Goal: Information Seeking & Learning: Stay updated

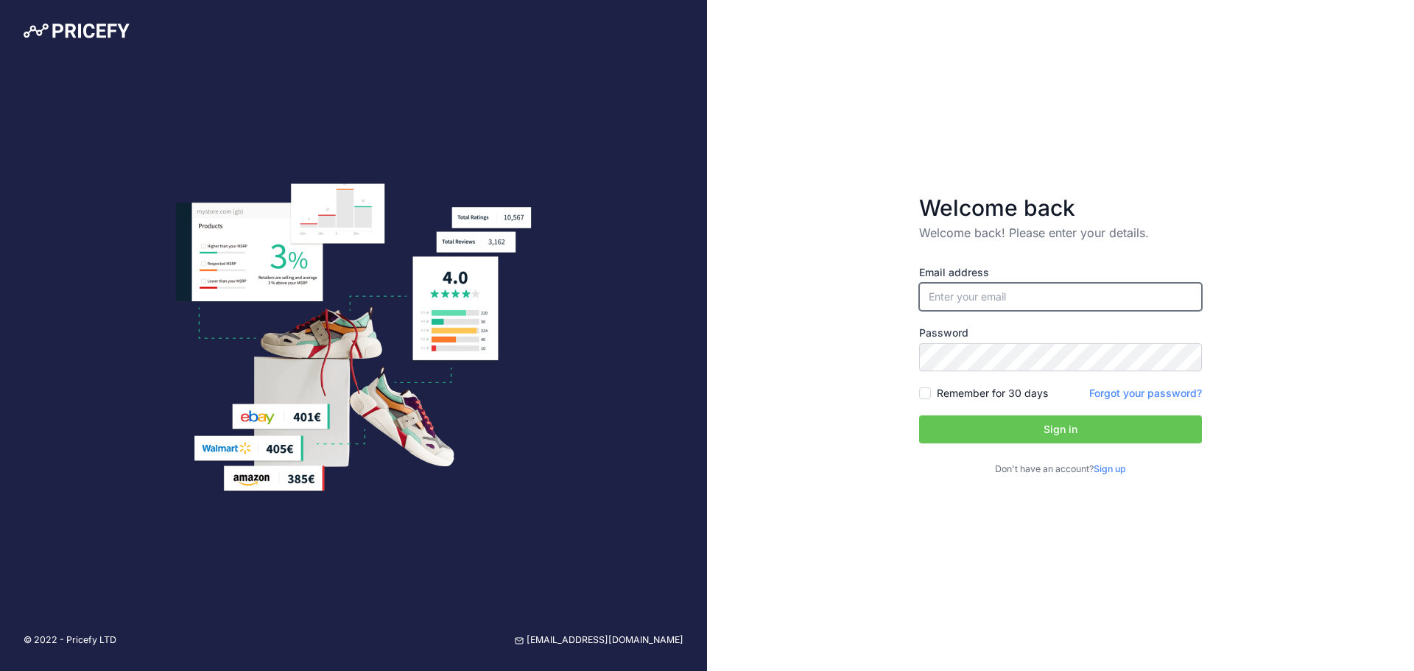
type input "[PERSON_NAME][EMAIL_ADDRESS][DOMAIN_NAME]"
click at [1055, 422] on button "Sign in" at bounding box center [1060, 429] width 283 height 28
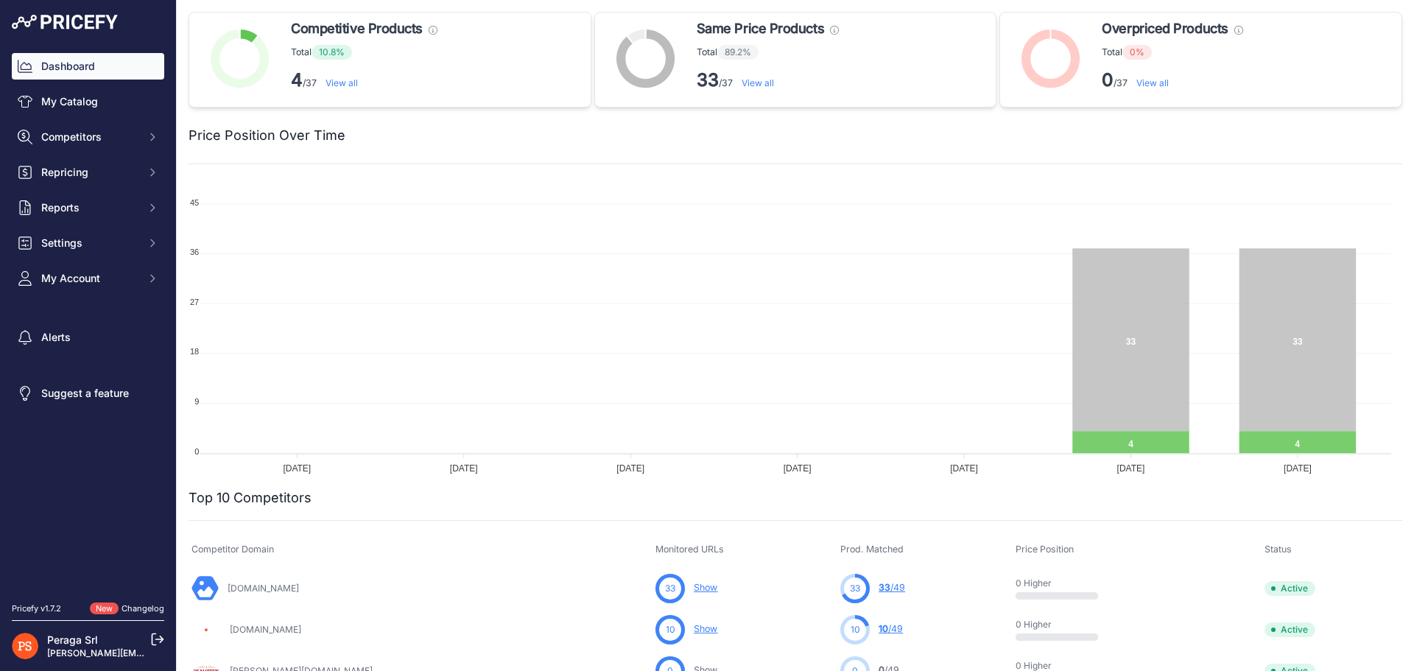
click at [759, 87] on link "View all" at bounding box center [758, 82] width 32 height 11
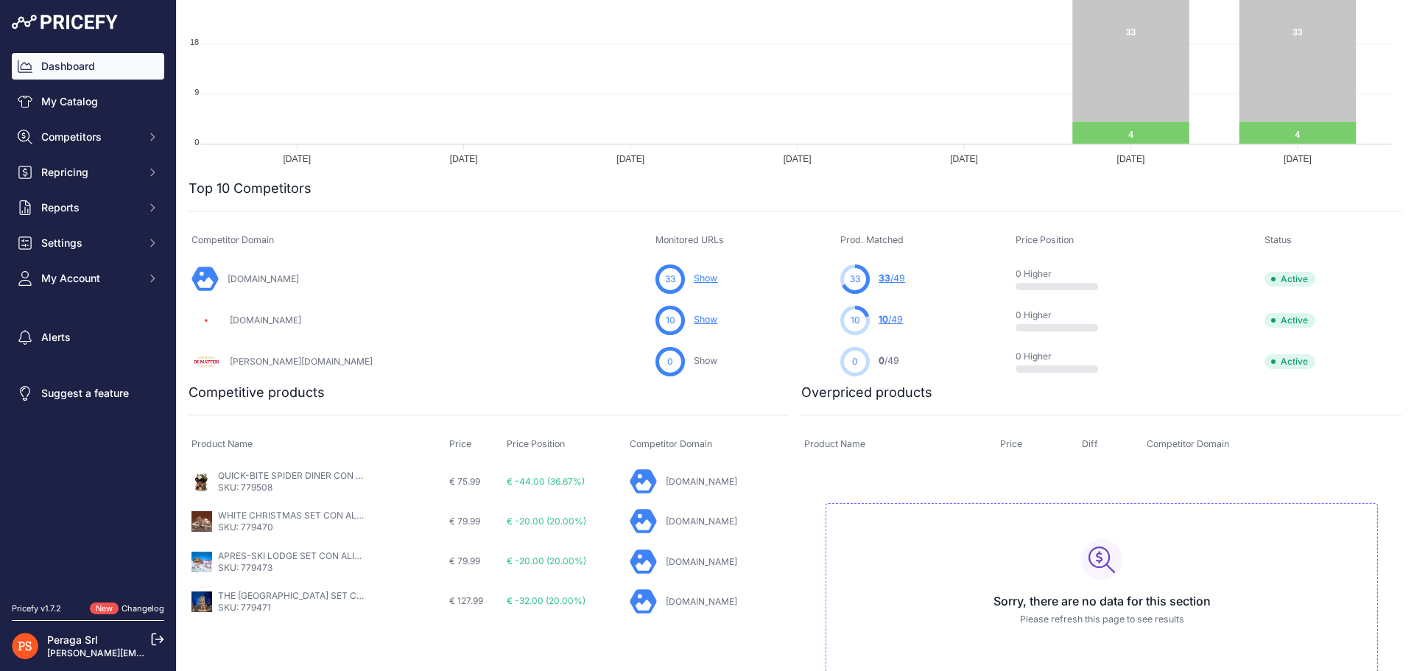
scroll to position [348, 0]
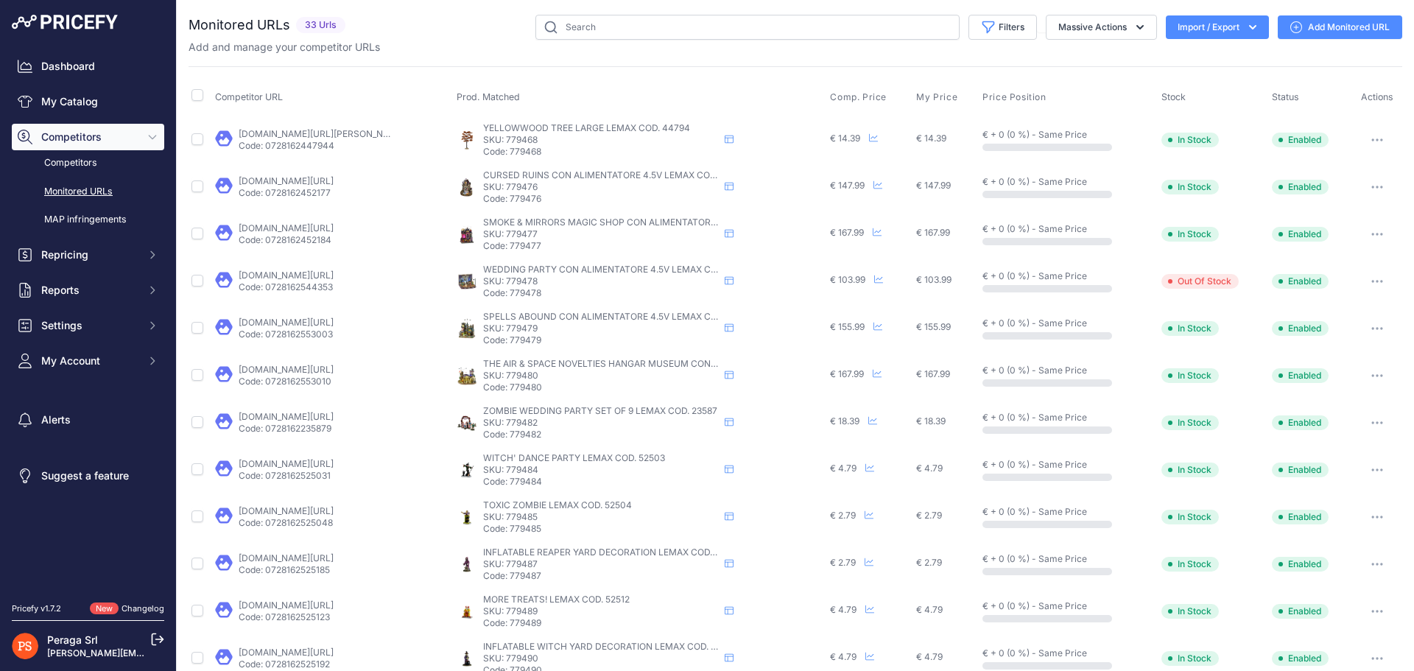
drag, startPoint x: 326, startPoint y: 279, endPoint x: 366, endPoint y: 272, distance: 41.2
click at [77, 68] on link "Dashboard" at bounding box center [88, 66] width 152 height 27
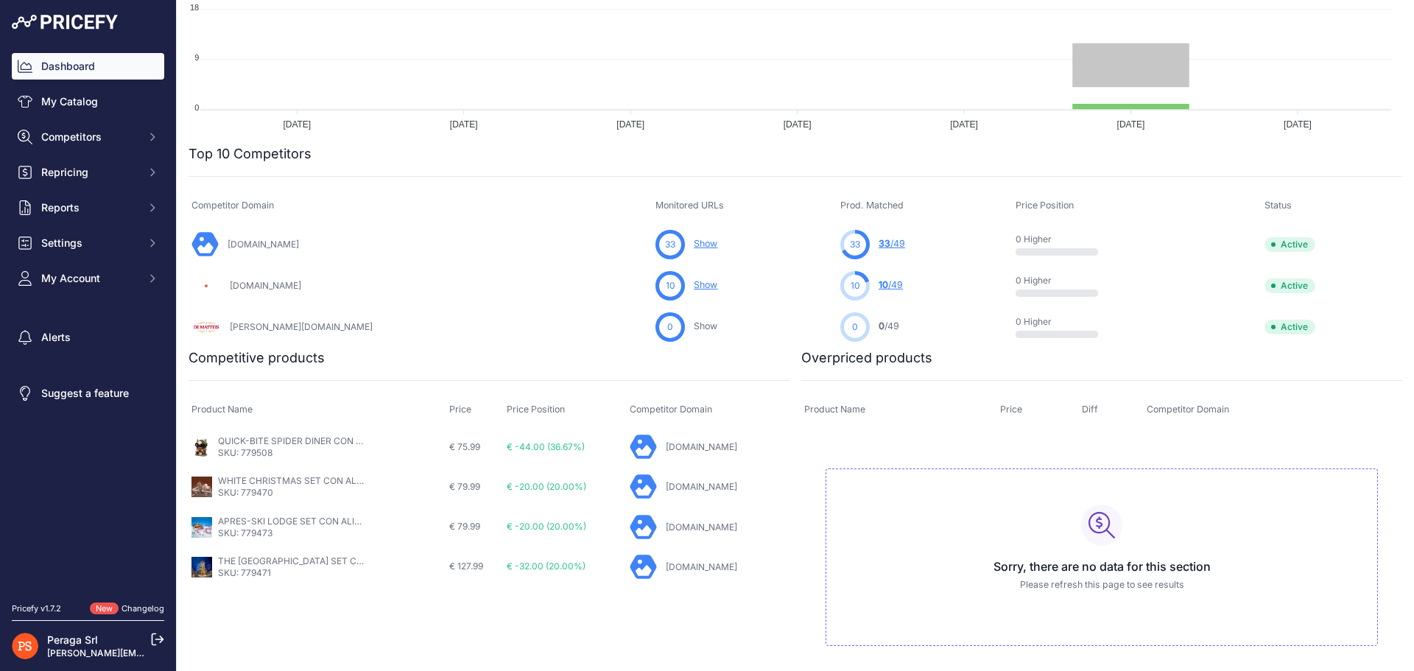
scroll to position [348, 0]
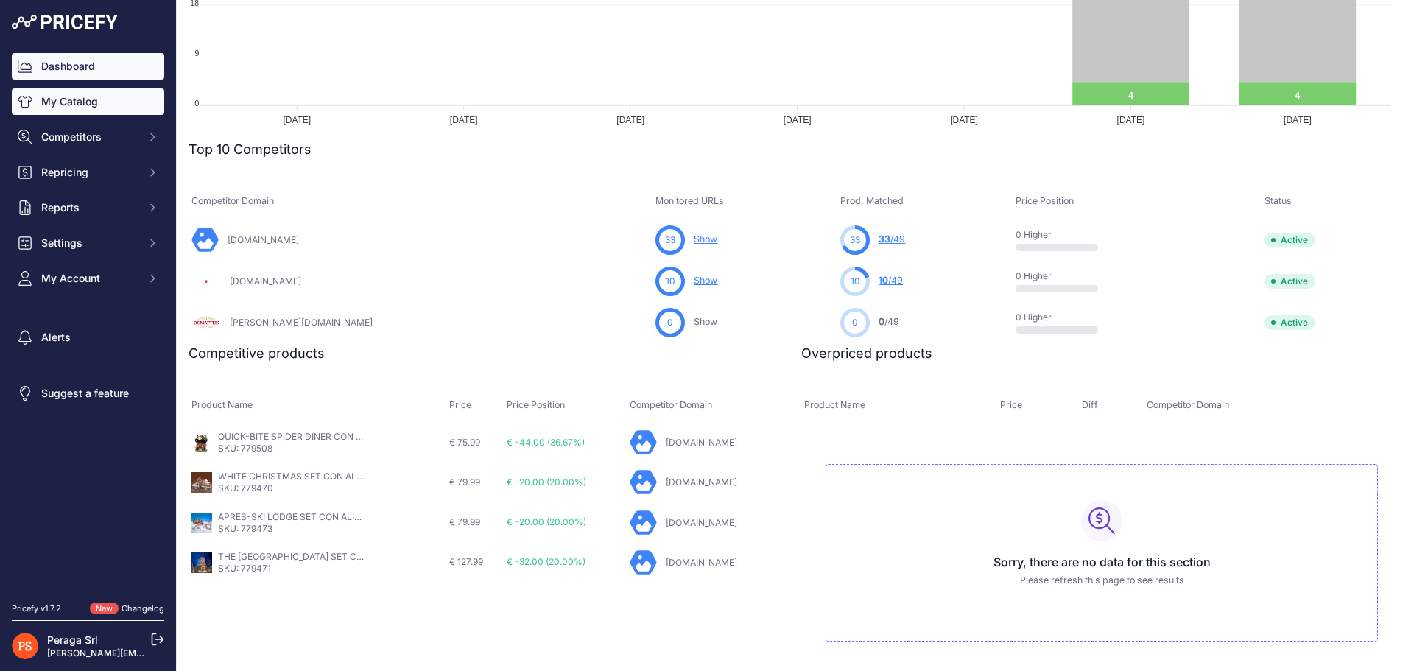
click at [91, 108] on link "My Catalog" at bounding box center [88, 101] width 152 height 27
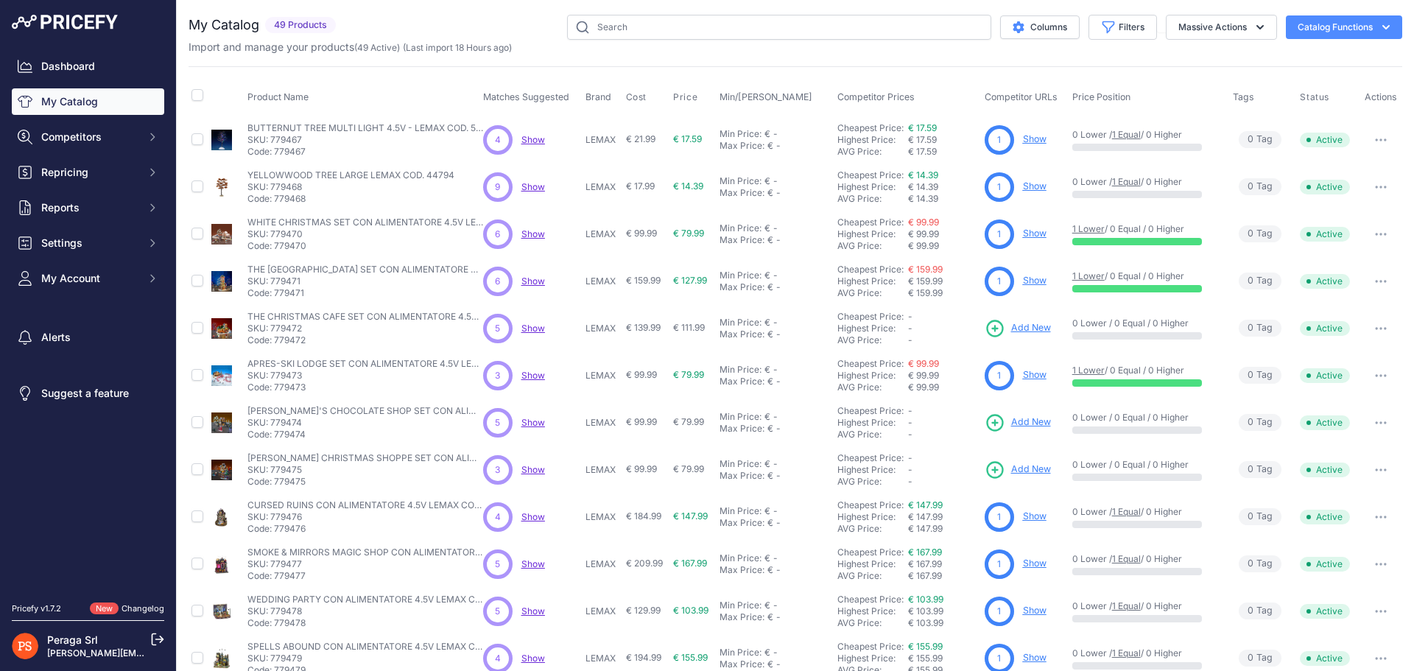
click at [1040, 283] on link "Show" at bounding box center [1035, 280] width 24 height 11
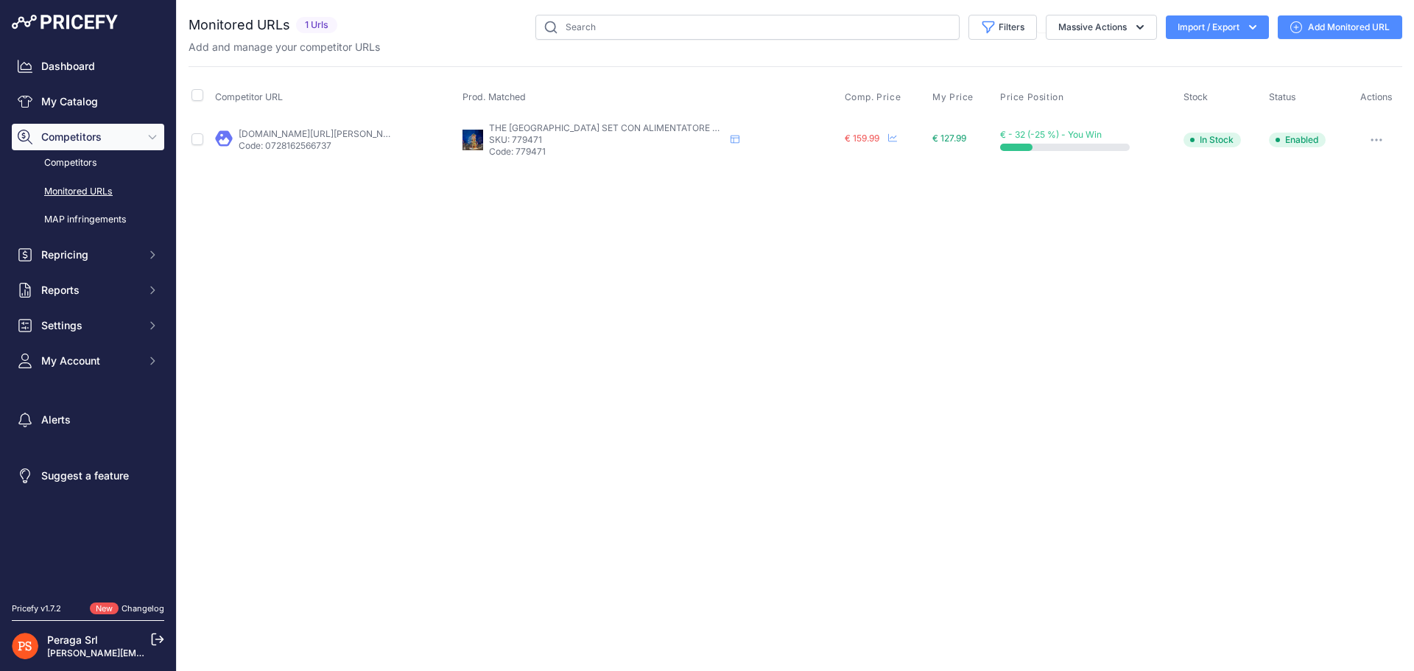
click at [314, 130] on link "dadolo.com/it/it/villaggi-di-natale-lemax/1510204487-the-village-square-clock-t…" at bounding box center [336, 133] width 195 height 11
click at [82, 158] on link "Competitors" at bounding box center [88, 163] width 152 height 26
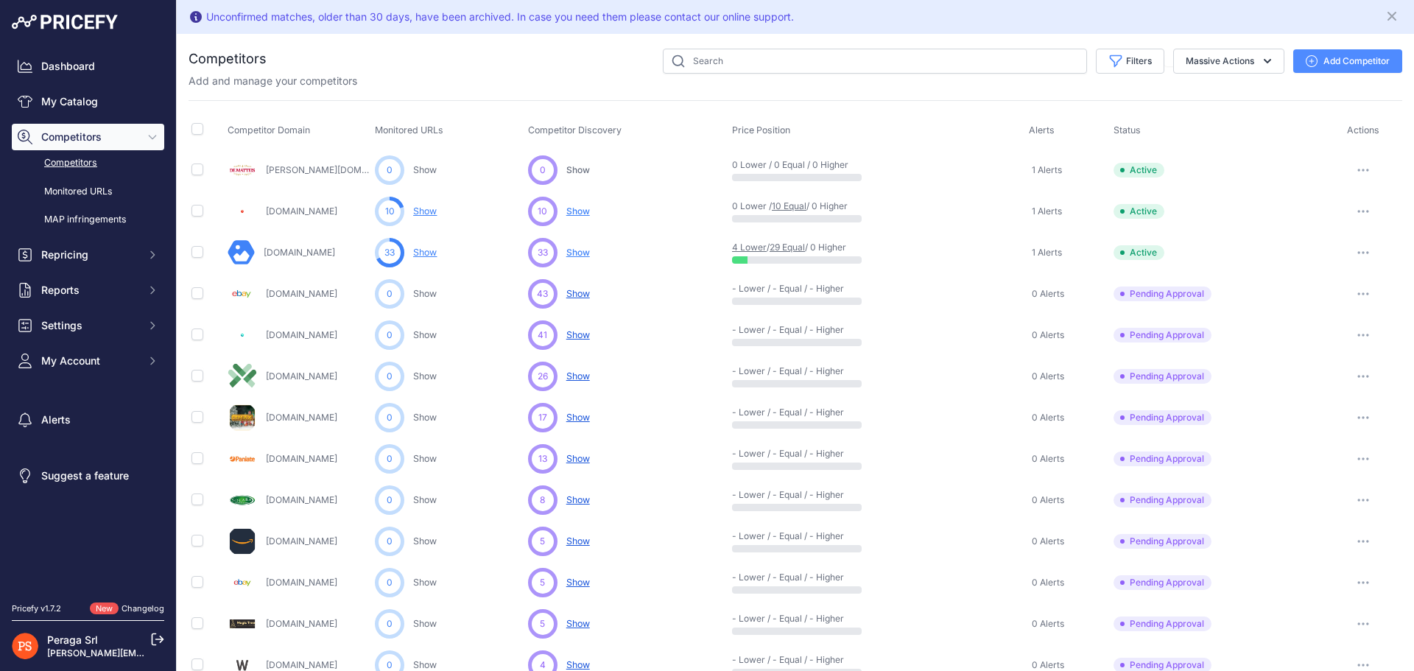
click at [575, 208] on span "Show" at bounding box center [578, 210] width 24 height 11
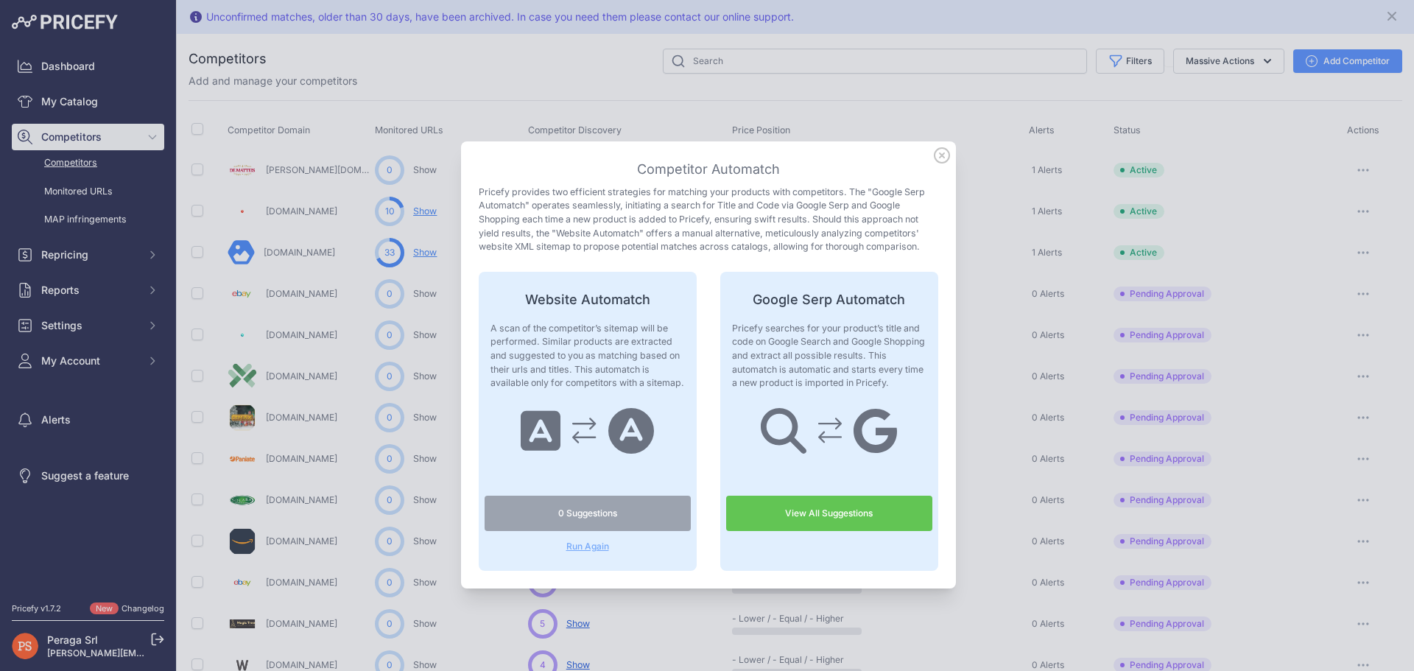
click at [940, 152] on icon at bounding box center [942, 155] width 16 height 16
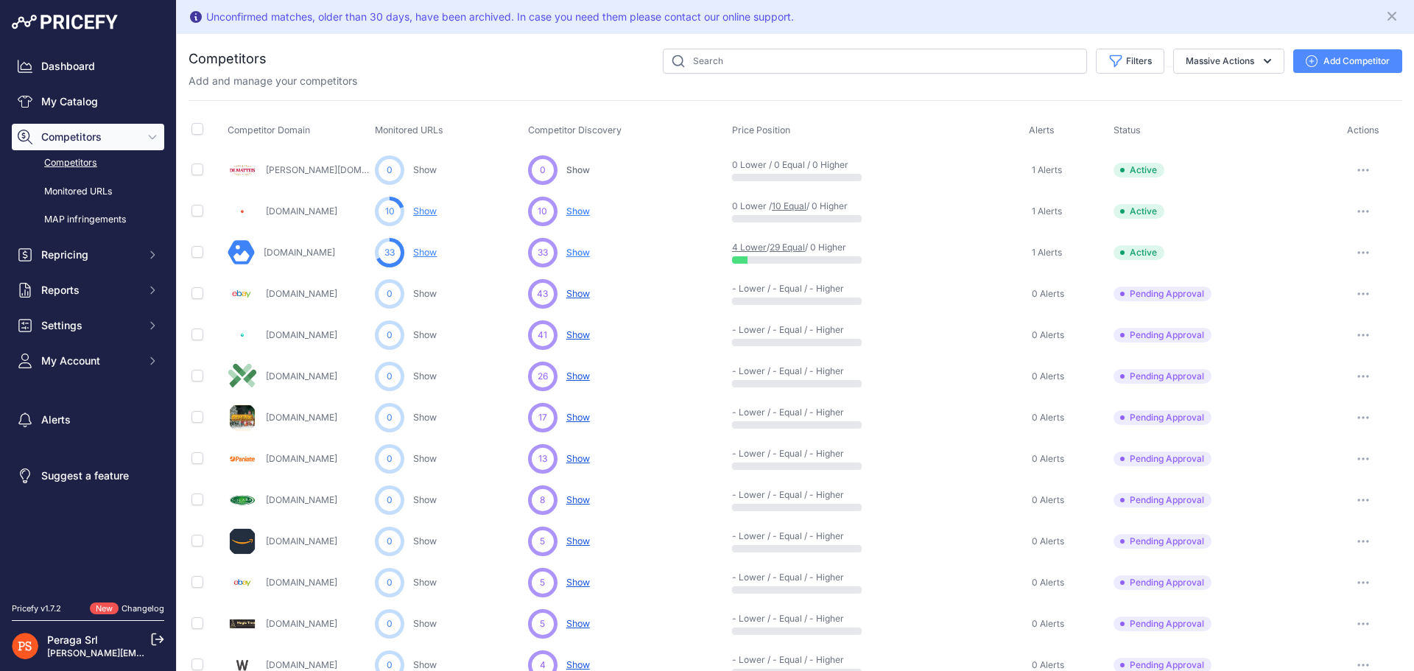
click at [148, 607] on link "Changelog" at bounding box center [143, 608] width 43 height 10
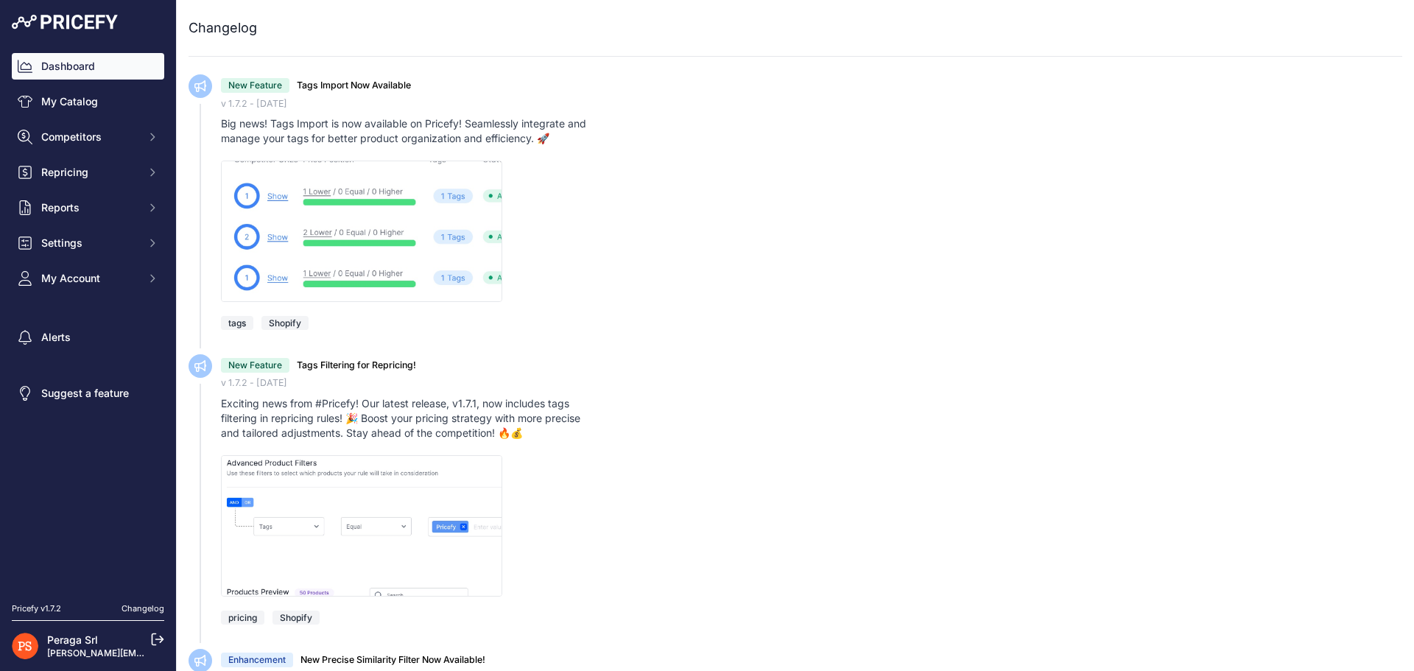
click at [82, 68] on link "Dashboard" at bounding box center [88, 66] width 152 height 27
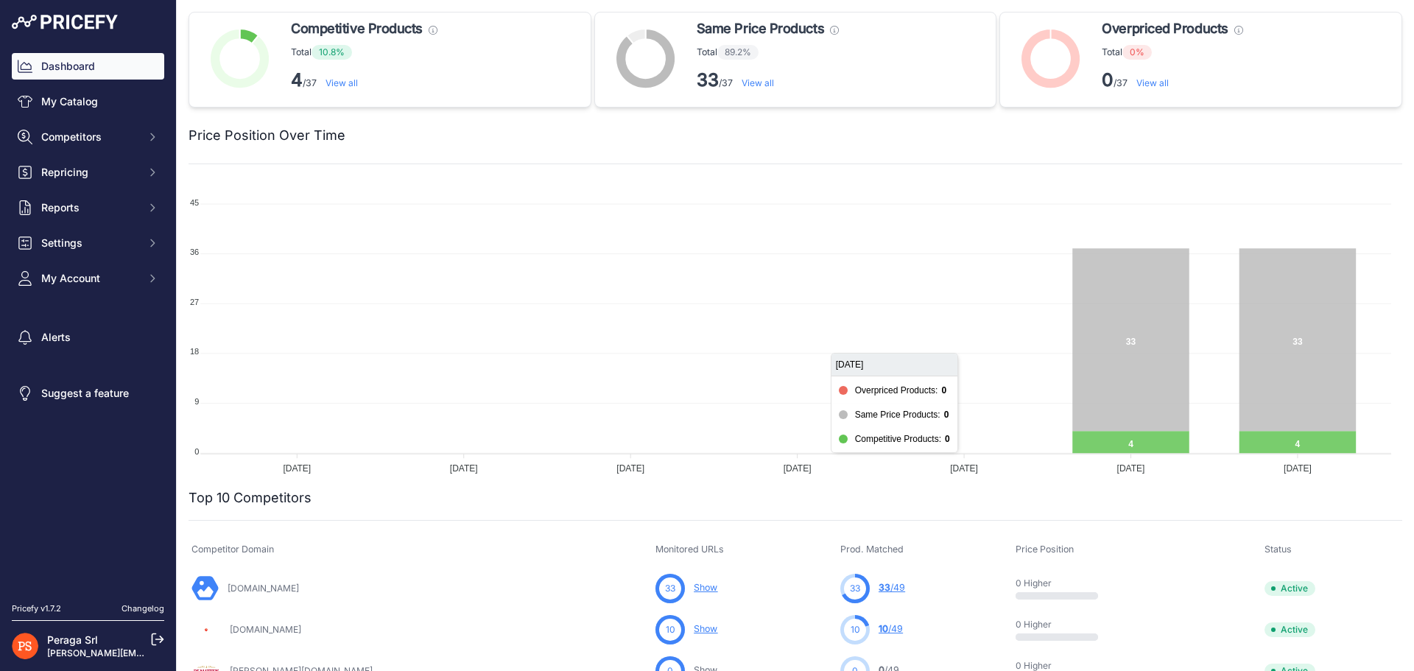
click at [929, 139] on div at bounding box center [873, 135] width 1057 height 21
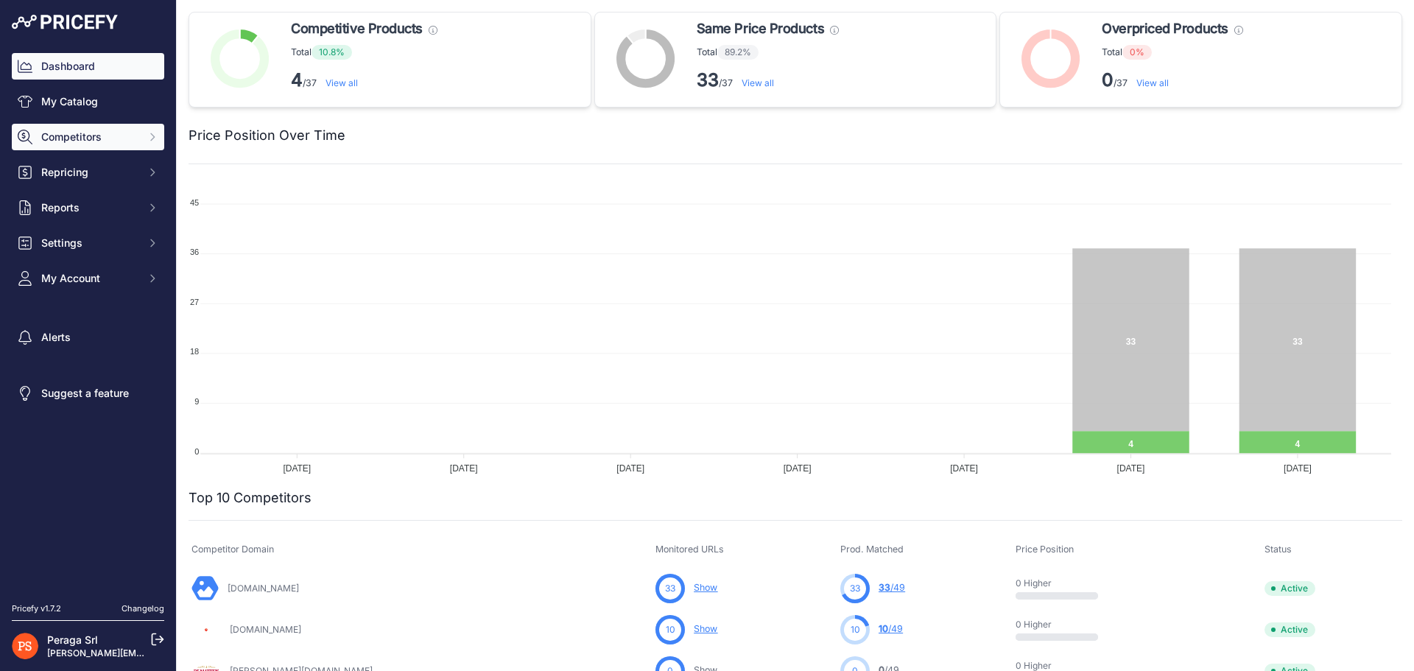
click at [82, 134] on span "Competitors" at bounding box center [89, 137] width 96 height 15
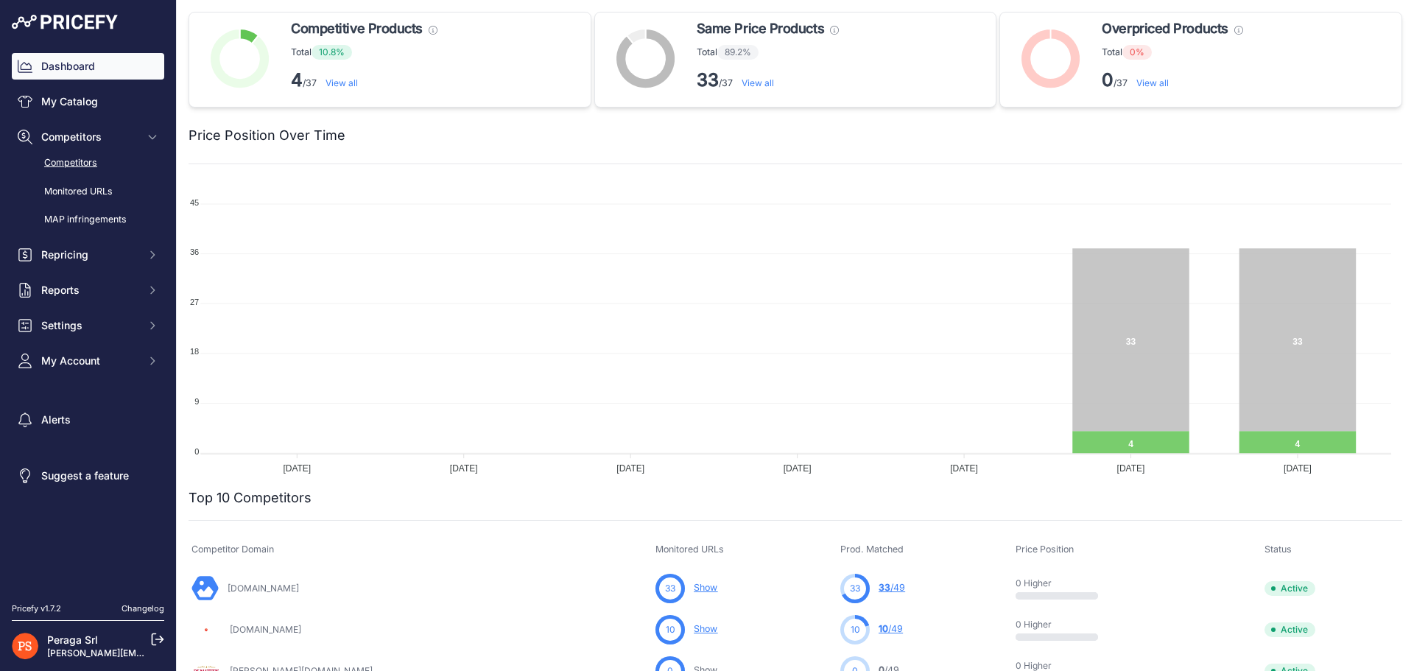
click at [113, 157] on link "Competitors" at bounding box center [88, 163] width 152 height 26
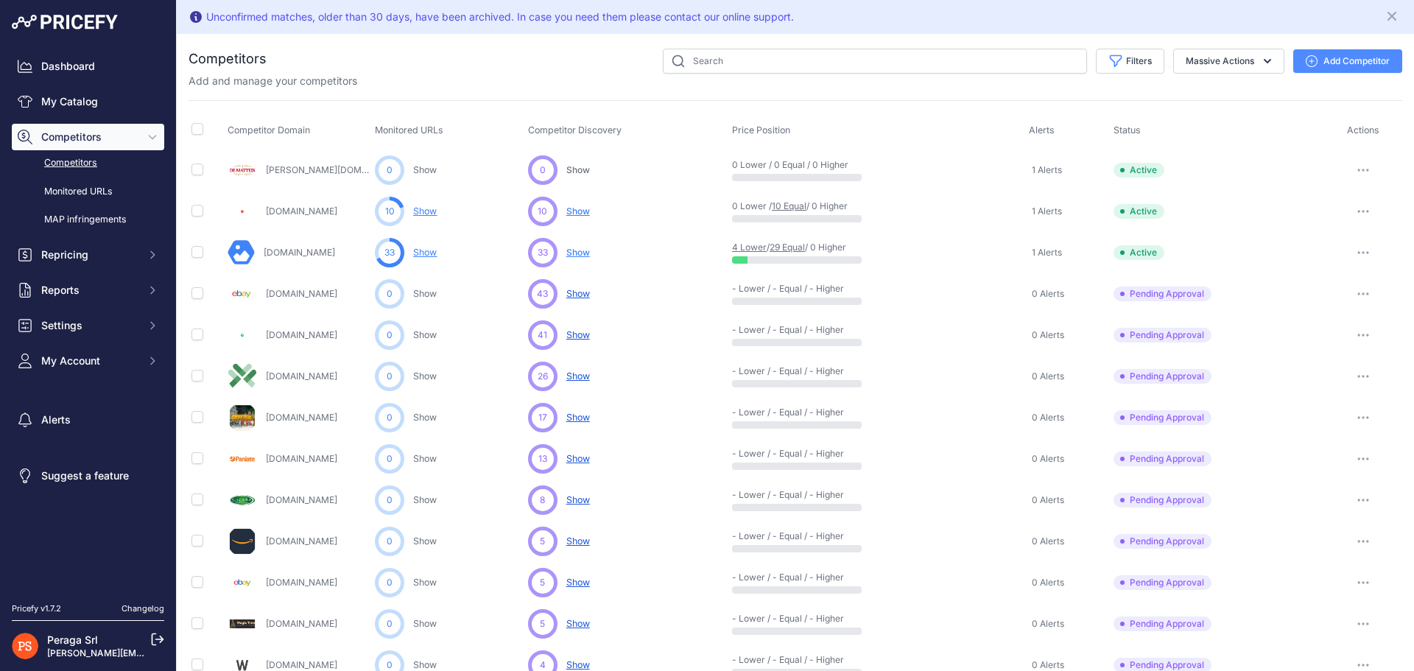
drag, startPoint x: 71, startPoint y: 158, endPoint x: 78, endPoint y: 158, distance: 7.4
click at [71, 158] on link "Competitors" at bounding box center [88, 163] width 152 height 26
